Goal: Task Accomplishment & Management: Use online tool/utility

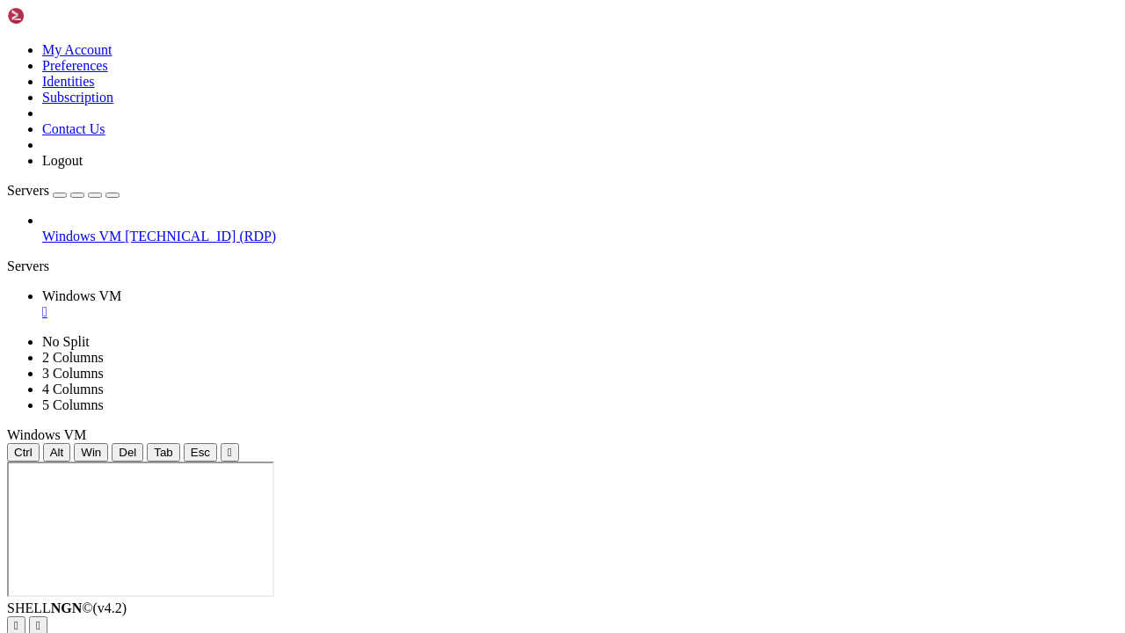
click at [113, 195] on icon "button" at bounding box center [113, 195] width 0 height 0
click at [228, 446] on div "" at bounding box center [230, 452] width 4 height 13
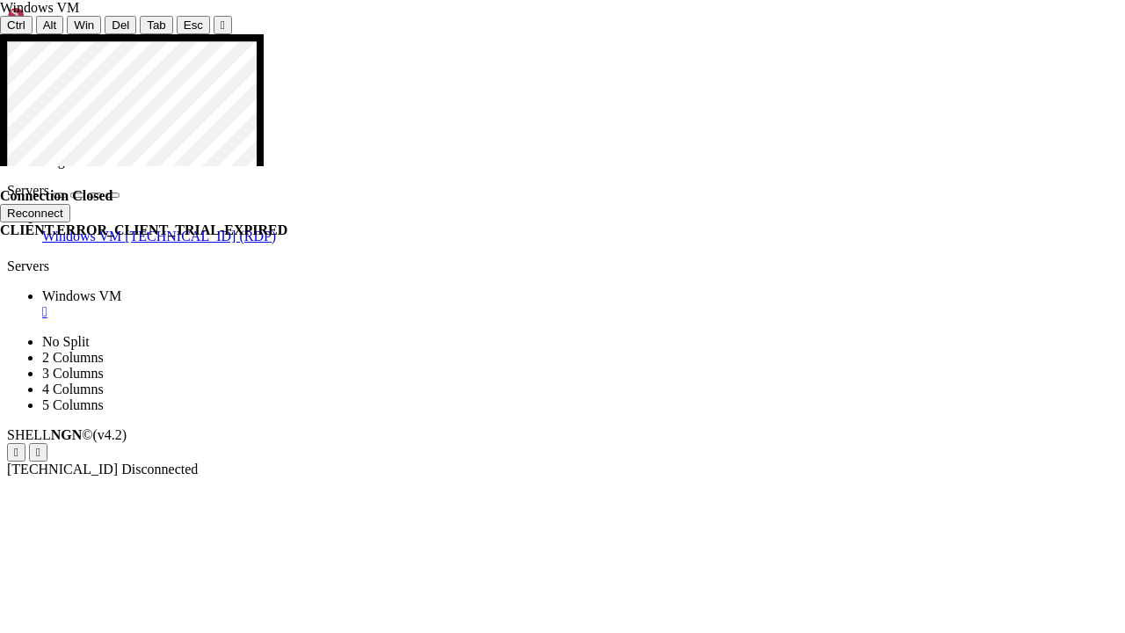
click at [70, 204] on button "Reconnect" at bounding box center [35, 213] width 70 height 18
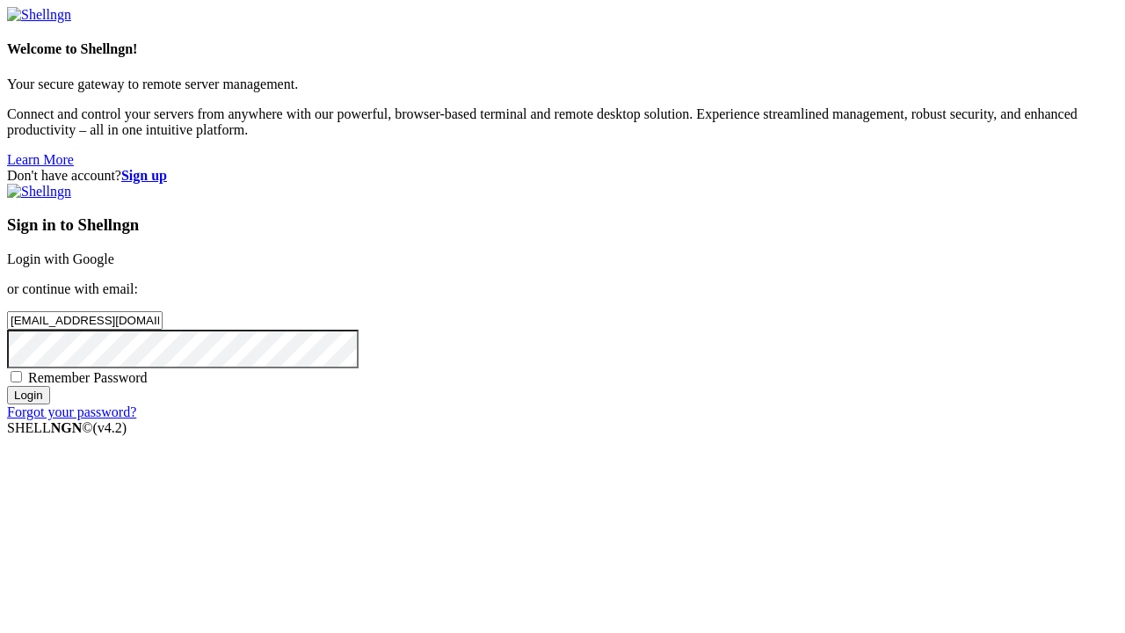
type input "aniqatc97@gmail.com"
click at [50, 404] on input "Login" at bounding box center [28, 395] width 43 height 18
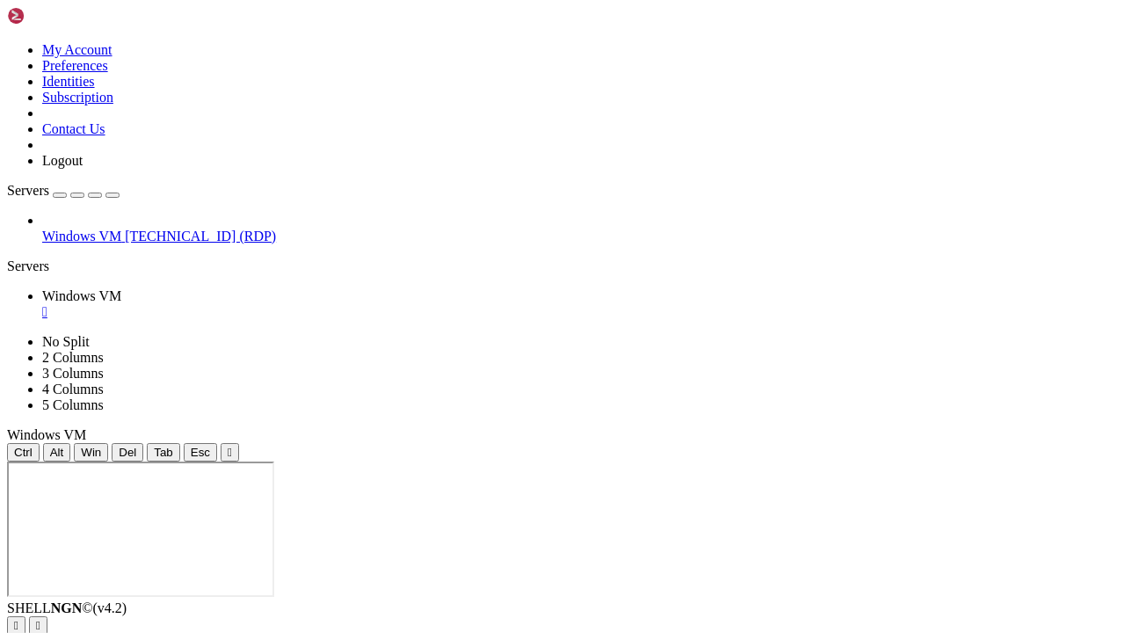
click at [113, 195] on icon "button" at bounding box center [113, 195] width 0 height 0
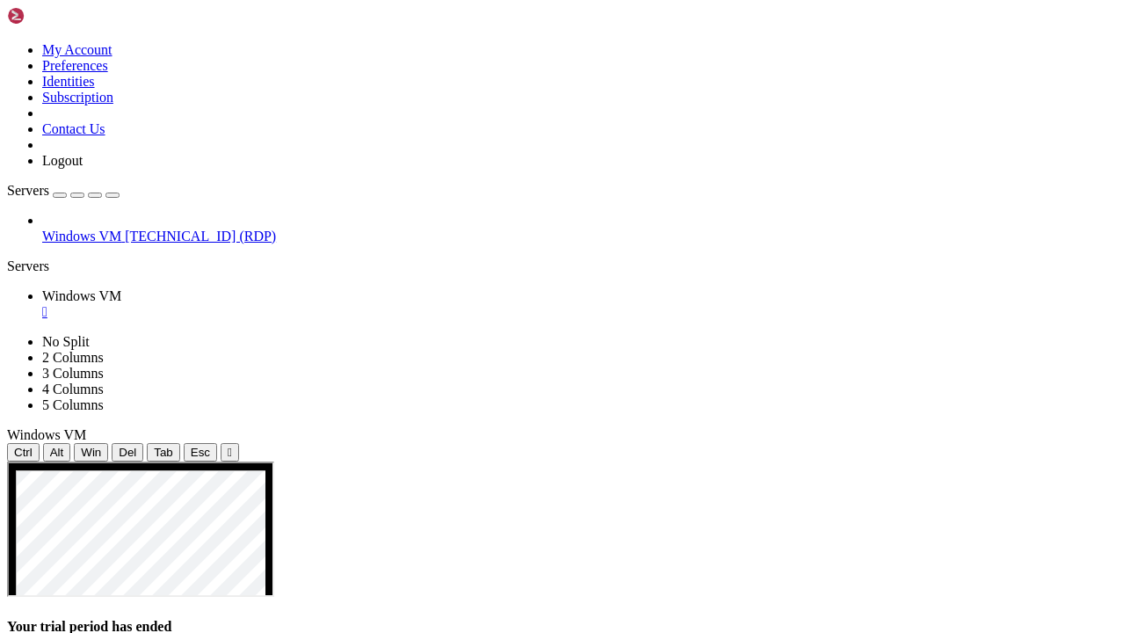
click at [13, 274] on div "Servers" at bounding box center [562, 267] width 1111 height 16
click at [125, 229] on span "[TECHNICAL_ID] (RDP)" at bounding box center [200, 236] width 151 height 15
click at [60, 195] on div "button" at bounding box center [60, 195] width 0 height 0
